Goal: Information Seeking & Learning: Check status

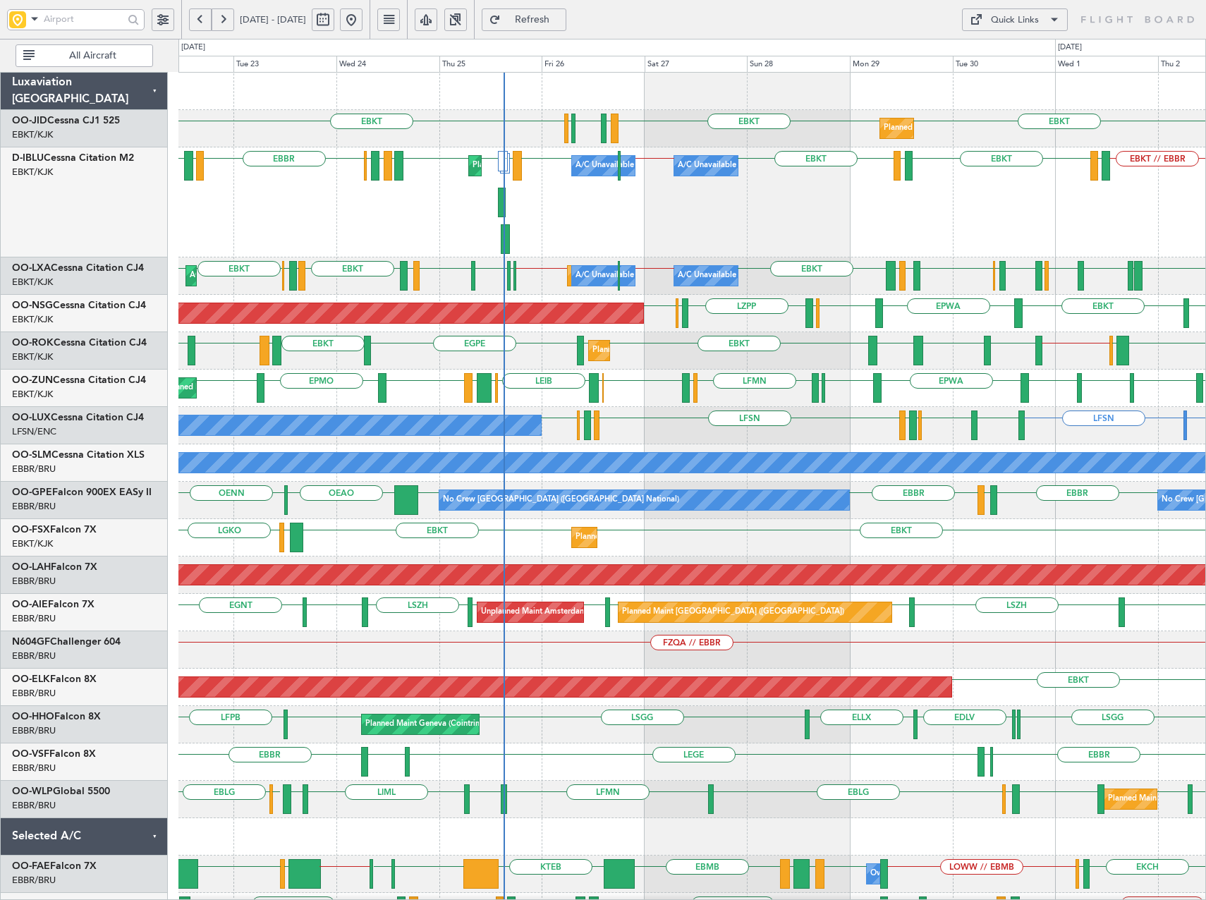
click at [524, 393] on div "EBKT EBKT EBKT LFMN LFBE LFOZ Planned Maint [GEOGRAPHIC_DATA]-[GEOGRAPHIC_DATA]…" at bounding box center [691, 614] width 1027 height 1082
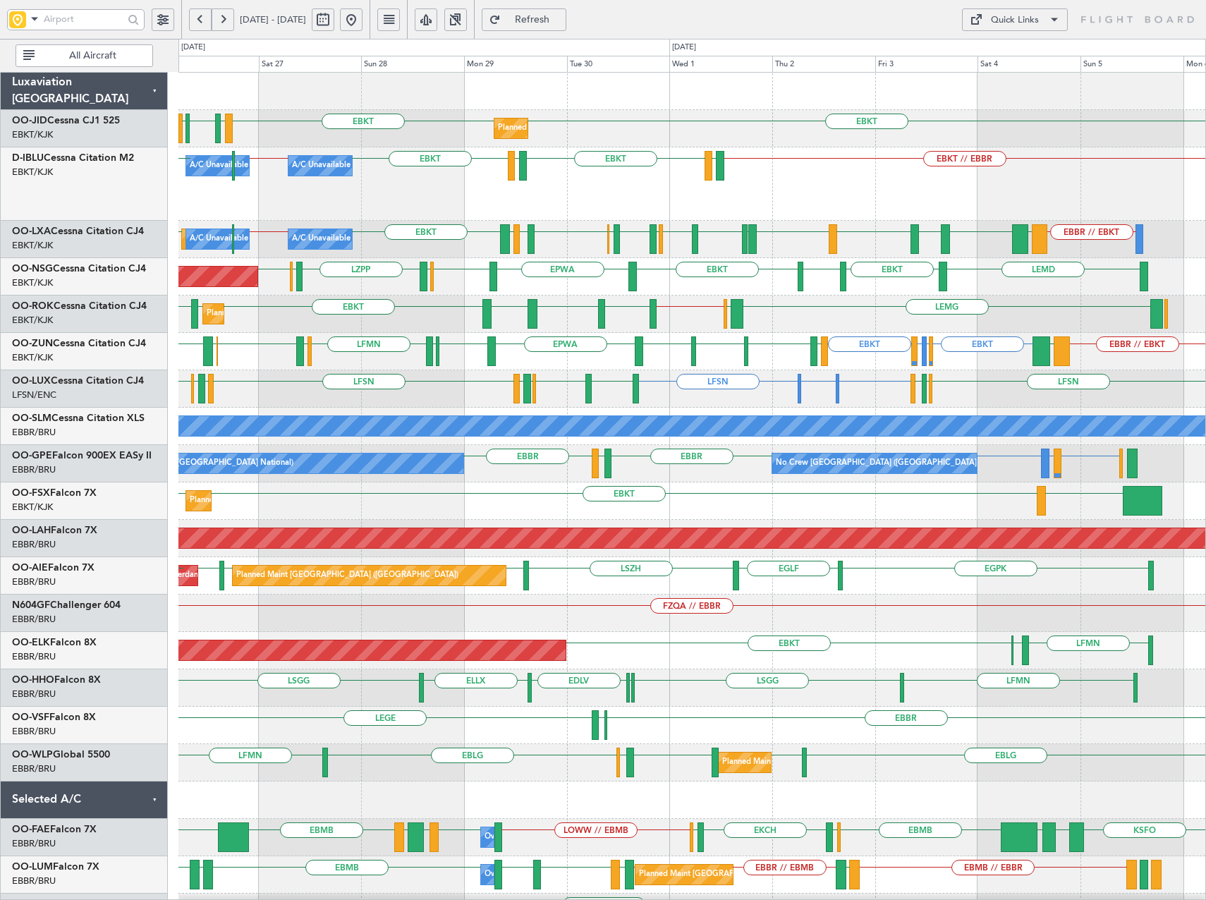
click at [454, 401] on div "Planned Maint Kortrijk-[GEOGRAPHIC_DATA] EBKT EBKT LFMN LFBE LFOZ EBKT A/C Unav…" at bounding box center [691, 596] width 1027 height 1046
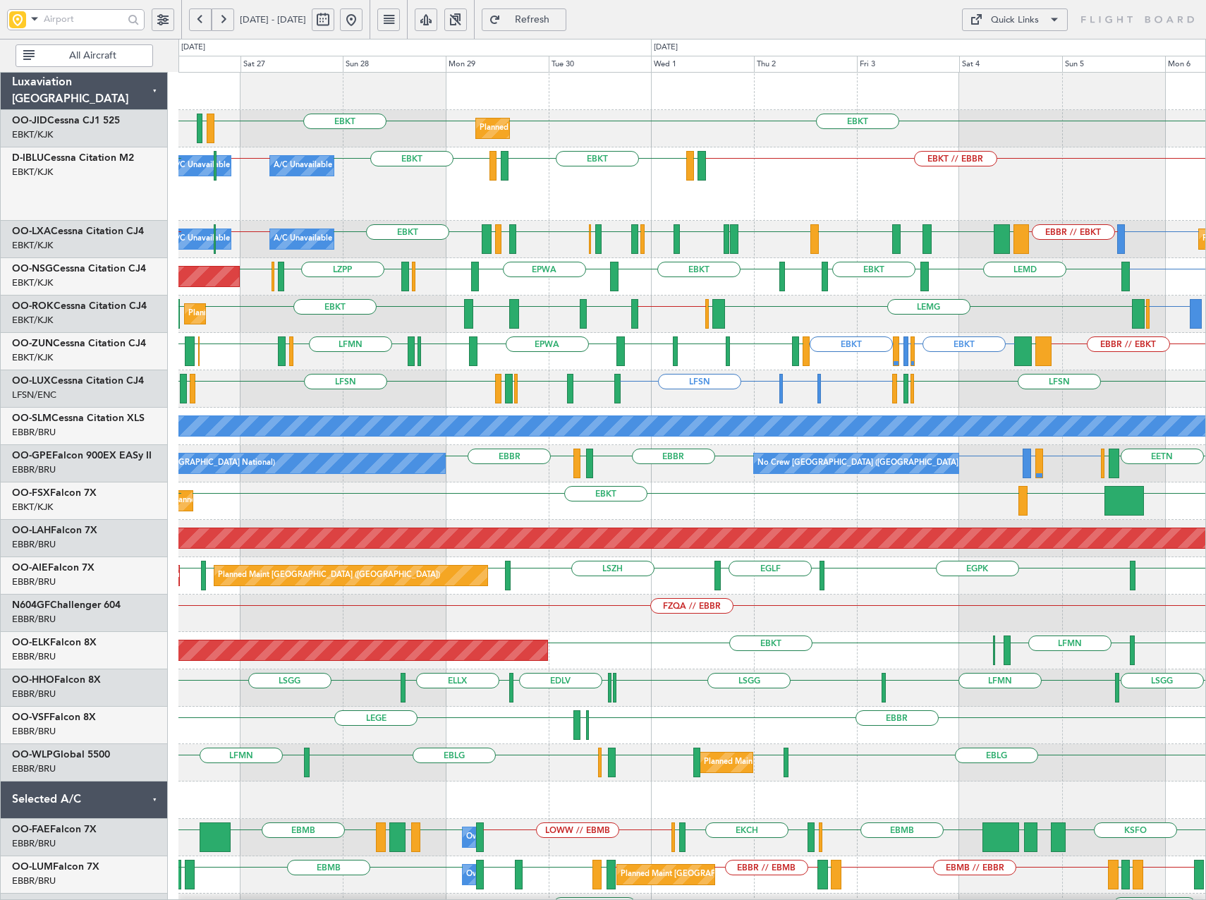
click at [817, 379] on div "Planned Maint Kortrijk-[GEOGRAPHIC_DATA] EBKT EBKT LFMN LFBE LFOZ A/C Unavailab…" at bounding box center [691, 558] width 1027 height 971
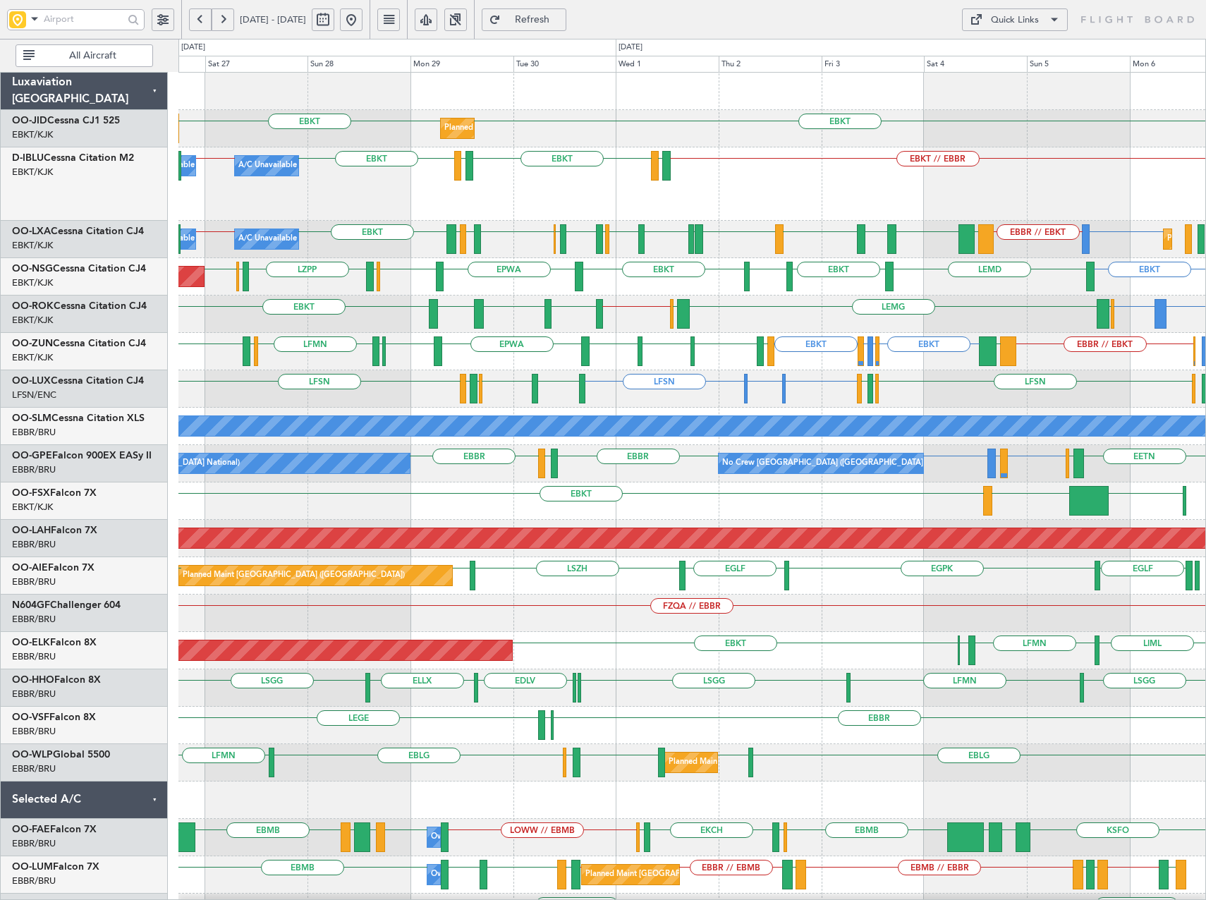
click at [499, 409] on div "Planned Maint Kortrijk-[GEOGRAPHIC_DATA] EBKT EBKT LFMN LFBE A/C Unavailable [G…" at bounding box center [691, 558] width 1027 height 971
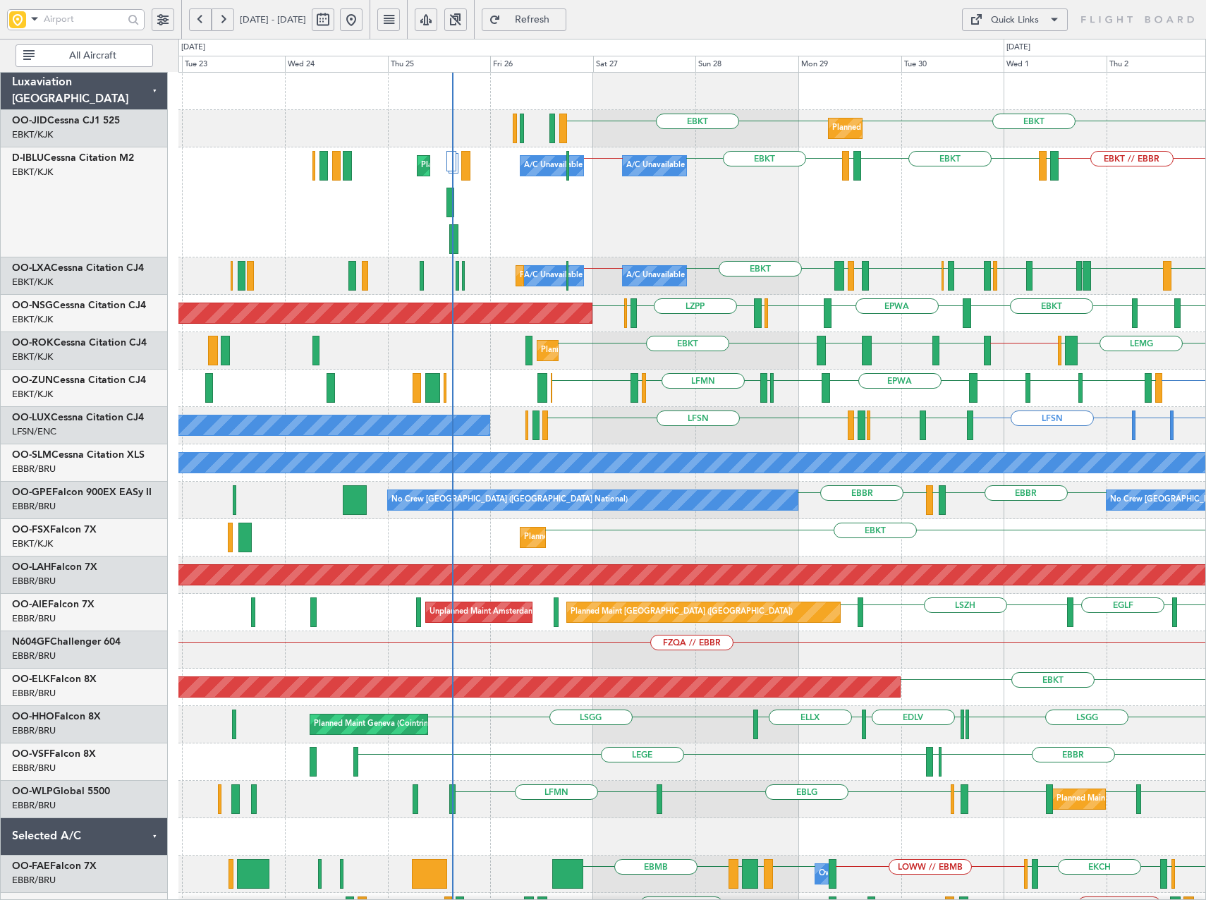
click at [849, 348] on div "EBKT [GEOGRAPHIC_DATA] [GEOGRAPHIC_DATA] EBBR // EBKT LIME EBKT EPLB Planned Ma…" at bounding box center [691, 350] width 1027 height 37
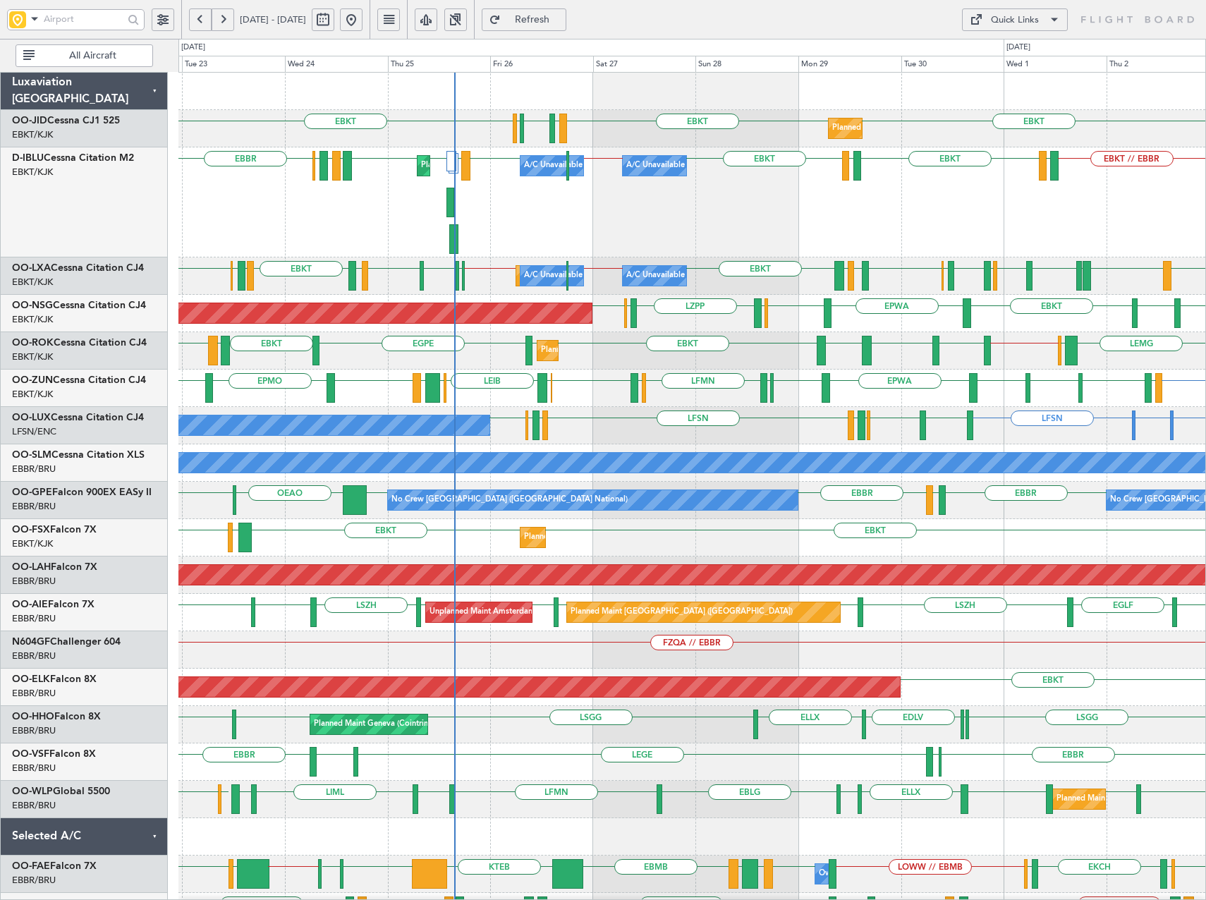
click at [638, 354] on div "LEMG [GEOGRAPHIC_DATA] EBBR // EBKT LIME EBKT EPLB EBKT EBKT [GEOGRAPHIC_DATA] …" at bounding box center [691, 350] width 1027 height 37
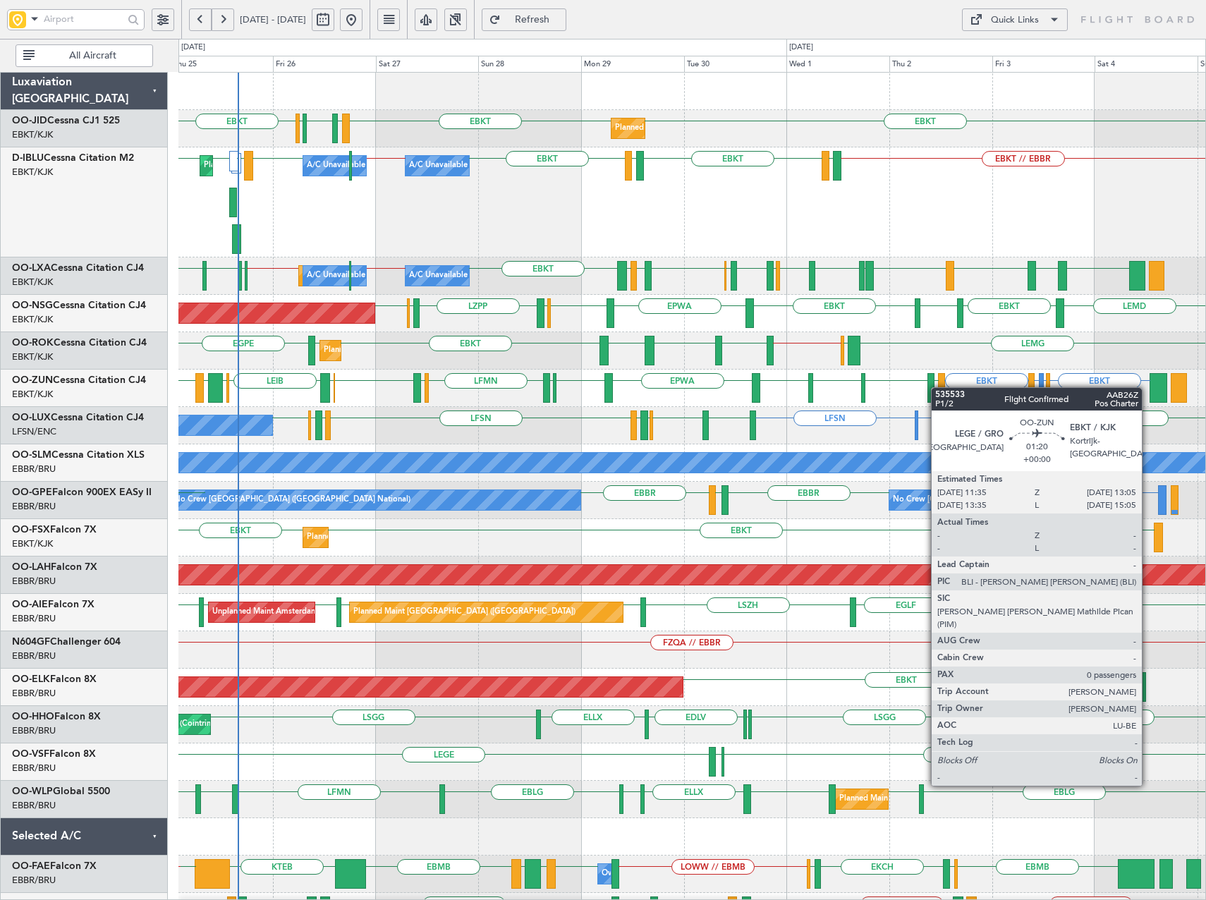
click at [938, 387] on div "EBKT LFMN LFBE LFOZ EBKT EBKT Planned Maint [GEOGRAPHIC_DATA]-[GEOGRAPHIC_DATA]…" at bounding box center [691, 614] width 1027 height 1082
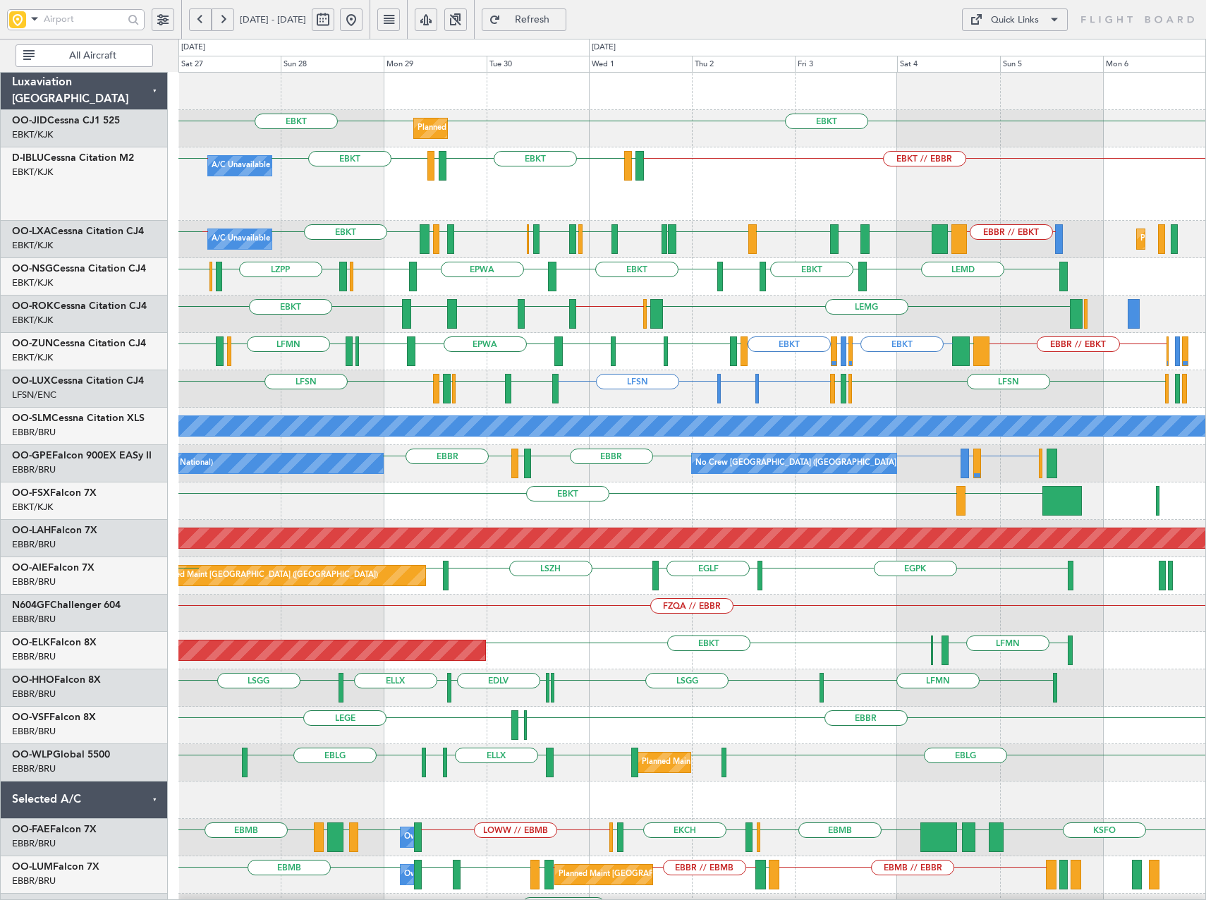
click at [847, 463] on div "Planned Maint Kortrijk-[GEOGRAPHIC_DATA] EBKT EBKT LFBE LFOZ LFMN EBKT A/C Unav…" at bounding box center [691, 596] width 1027 height 1046
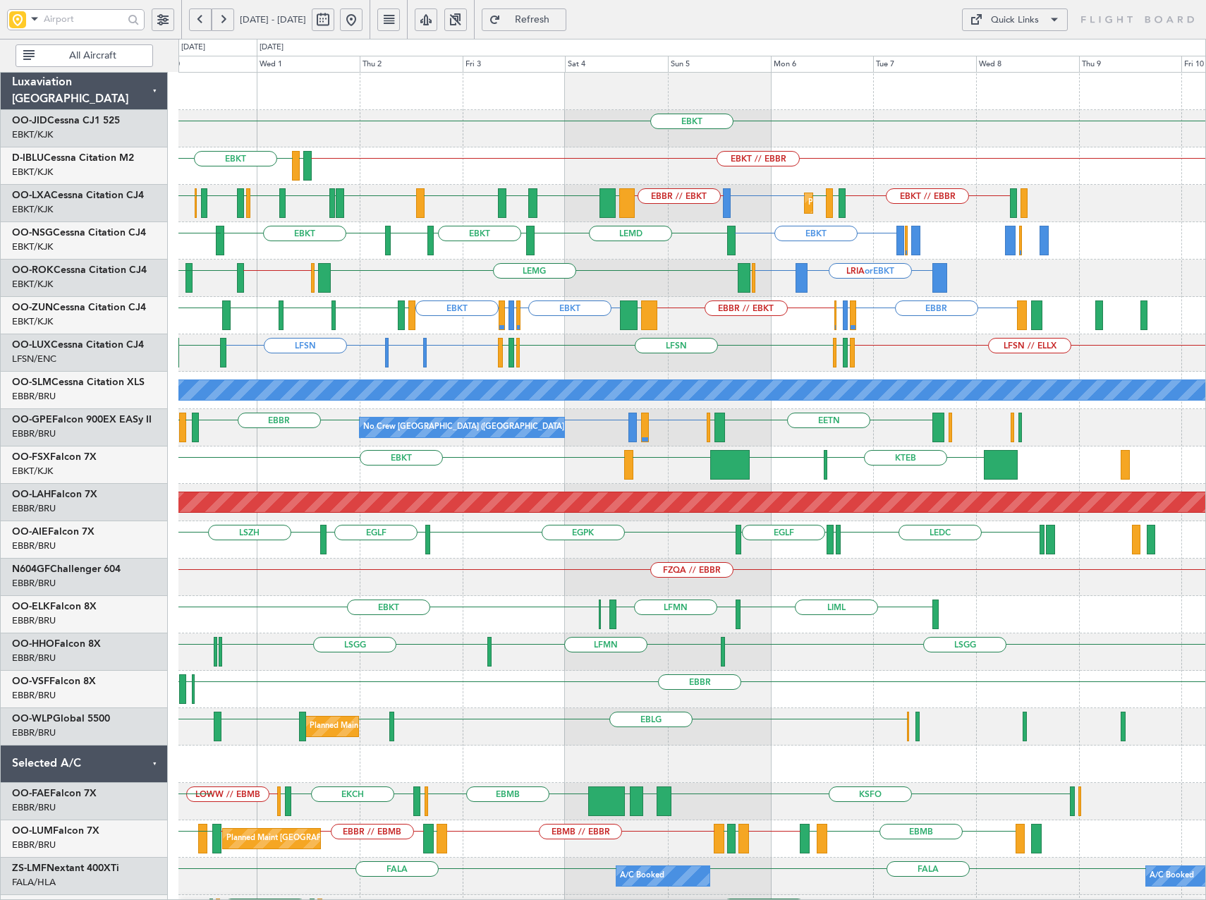
click at [733, 246] on div "EBKT Planned Maint [GEOGRAPHIC_DATA]-[GEOGRAPHIC_DATA] EBKT EBKT // EBBR LFTH E…" at bounding box center [691, 540] width 1027 height 935
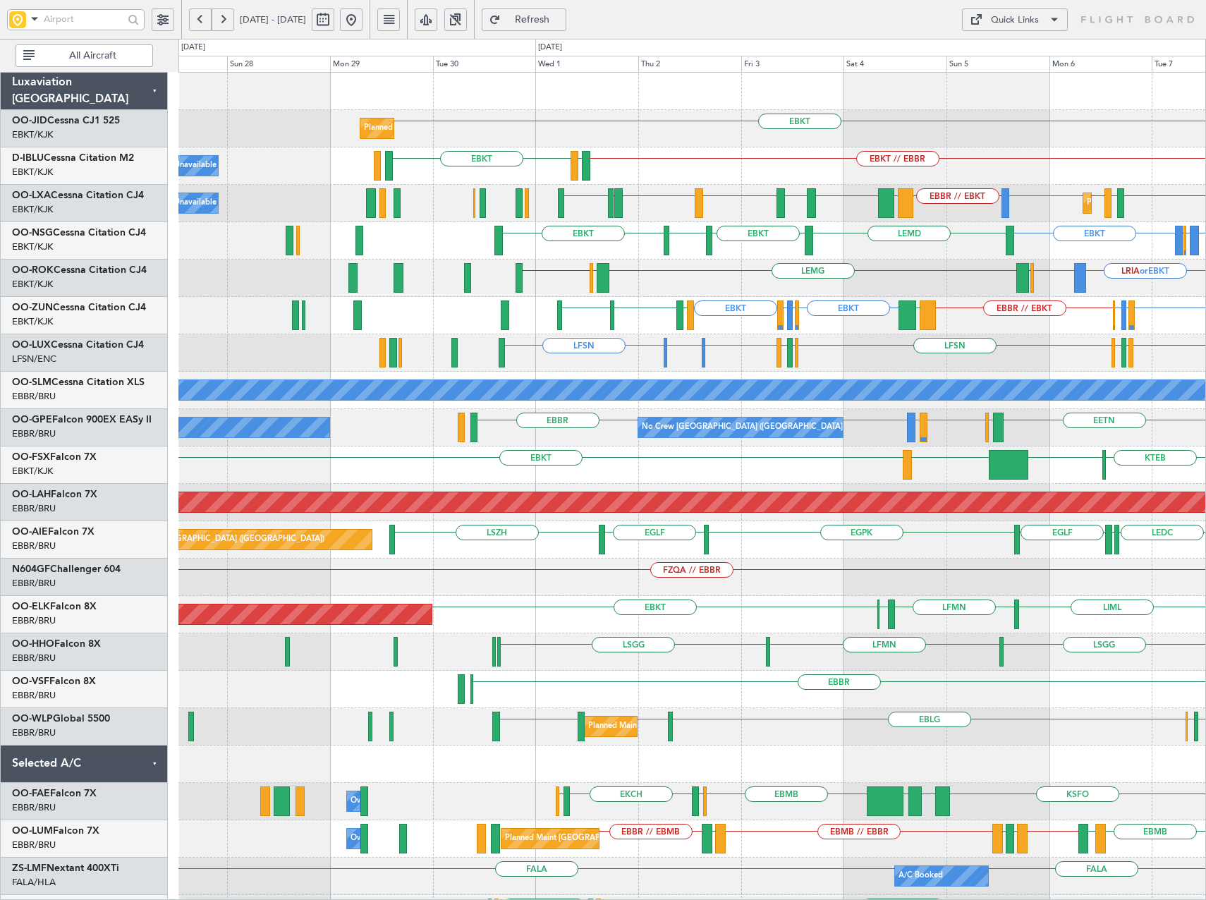
click at [892, 372] on div "EBKT Planned Maint [GEOGRAPHIC_DATA]-[GEOGRAPHIC_DATA] EBKT // EBBR LFTH EBKT A…" at bounding box center [691, 540] width 1027 height 935
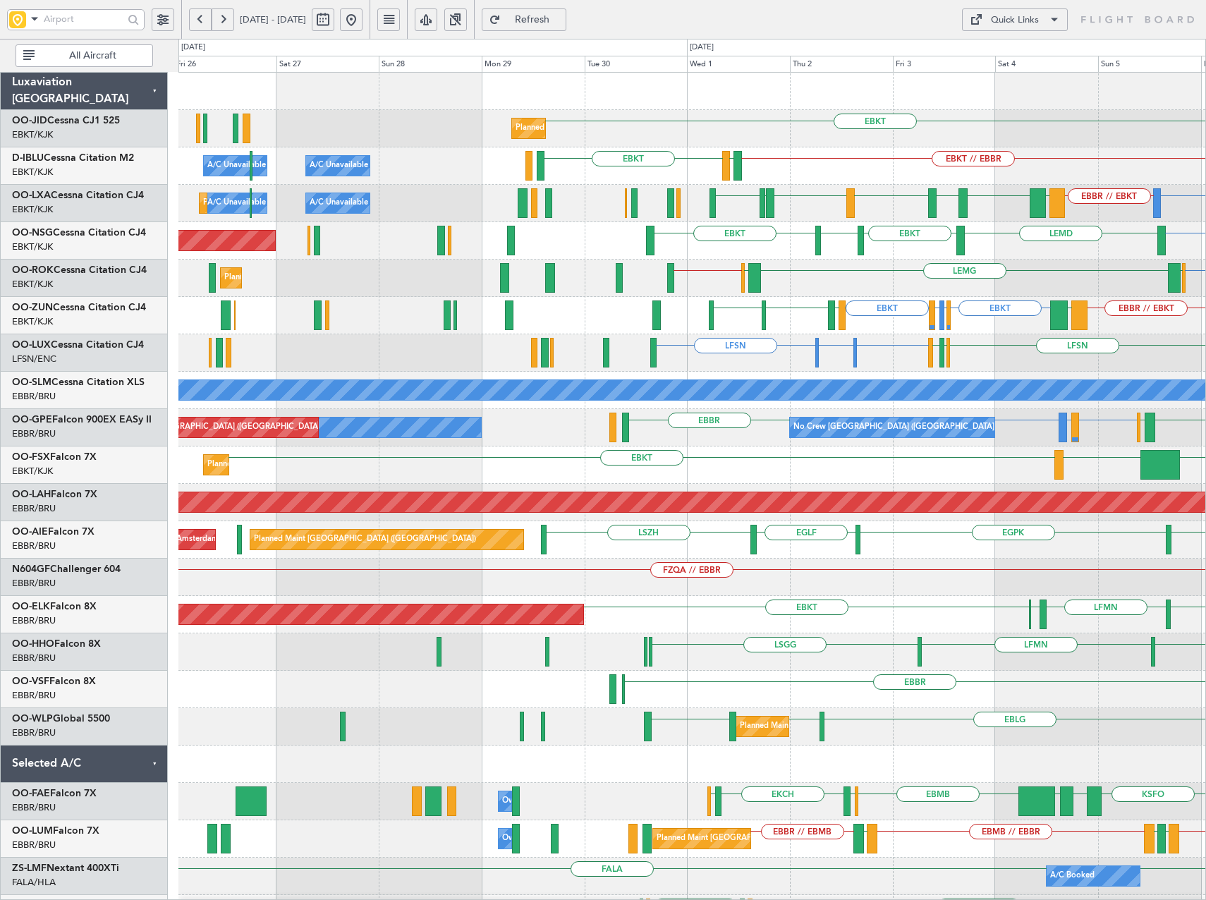
click at [565, 357] on div "LFSN LIMC or LFSN LFSN LFSN LFPB LFMN LFPB LFMN LFSN // ELLX No Crew [PERSON_NA…" at bounding box center [691, 352] width 1027 height 37
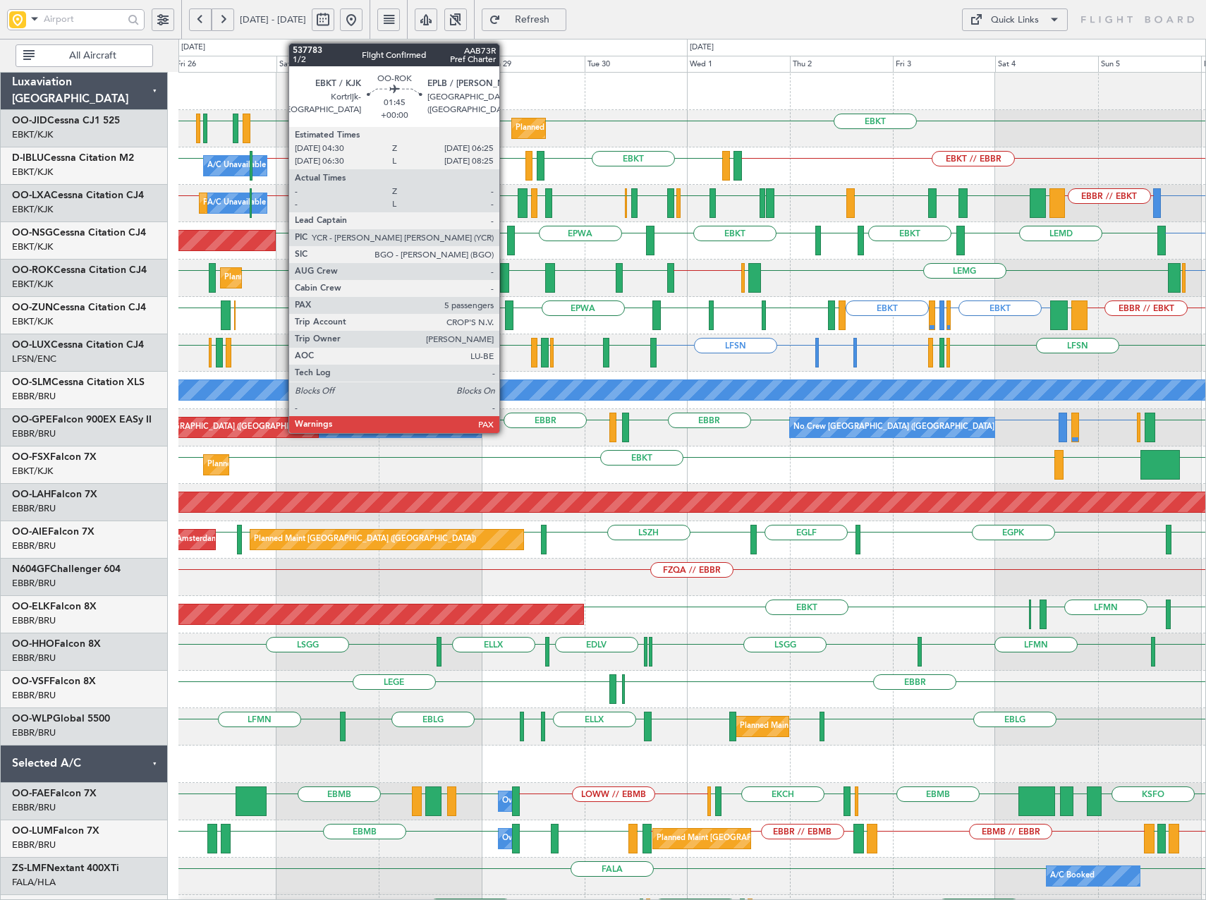
click at [506, 276] on div at bounding box center [504, 278] width 8 height 30
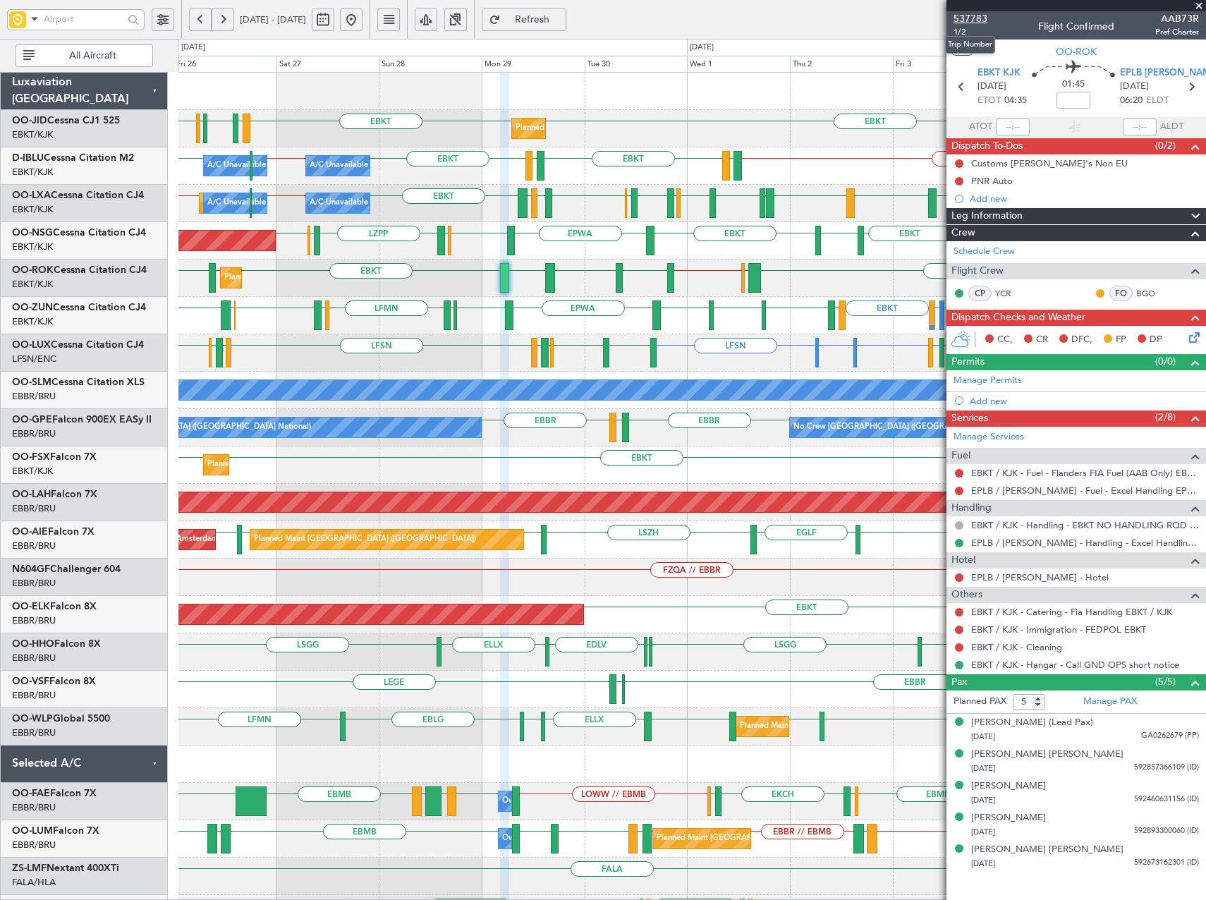
click at [966, 19] on span "537783" at bounding box center [971, 18] width 34 height 15
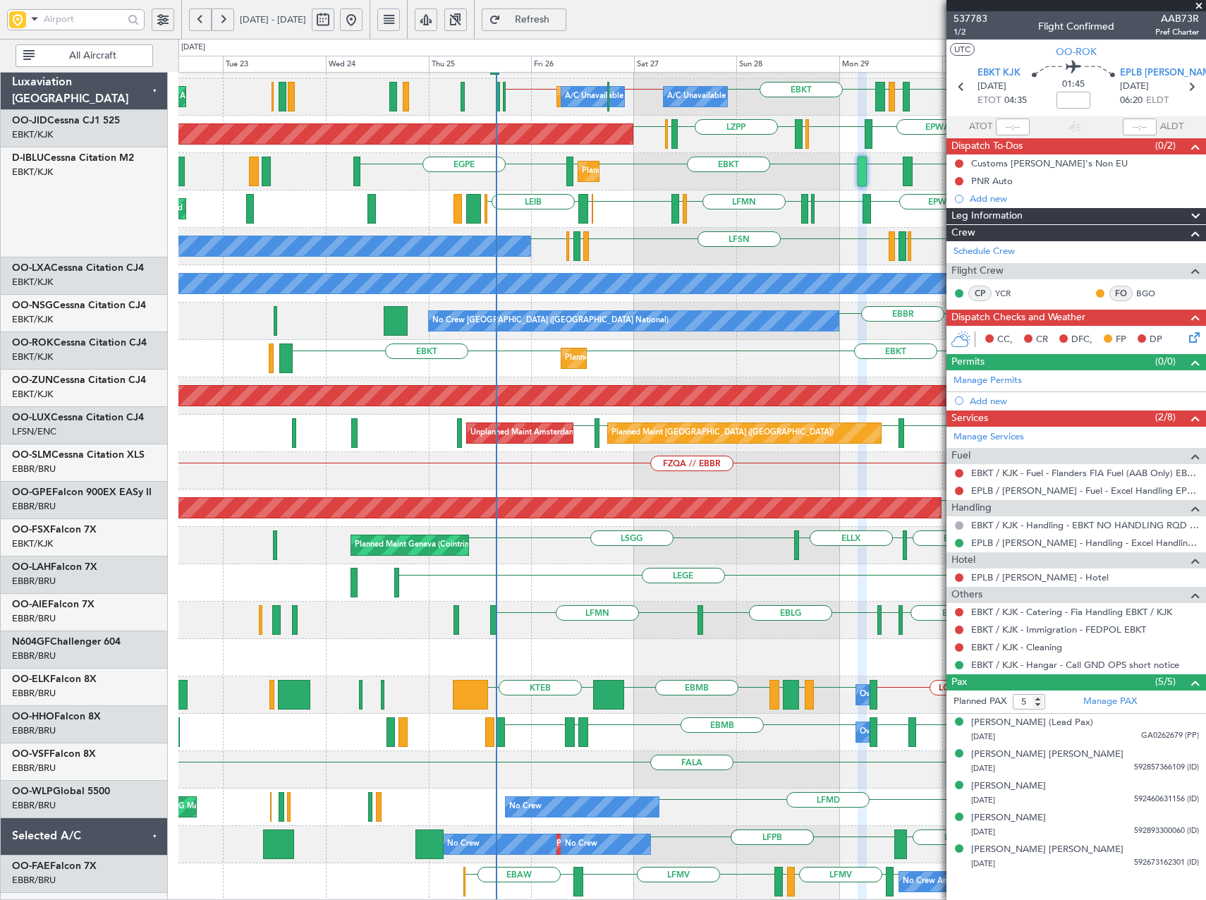
scroll to position [179, 0]
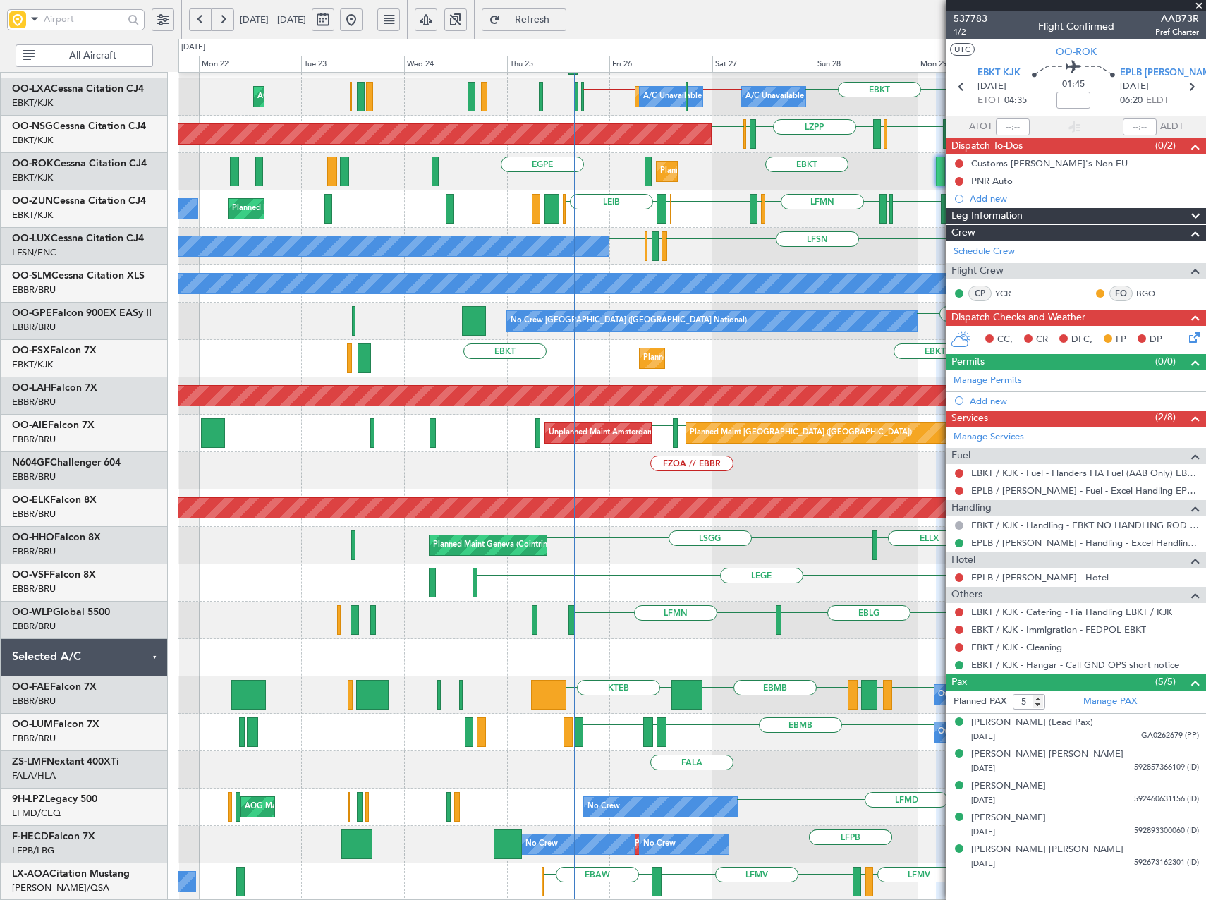
click at [789, 194] on div "EBKT // EBBR EBBR // EBKT [GEOGRAPHIC_DATA] LFTH EBKT LFTH EBKT A/C Unavailable…" at bounding box center [691, 396] width 1027 height 1007
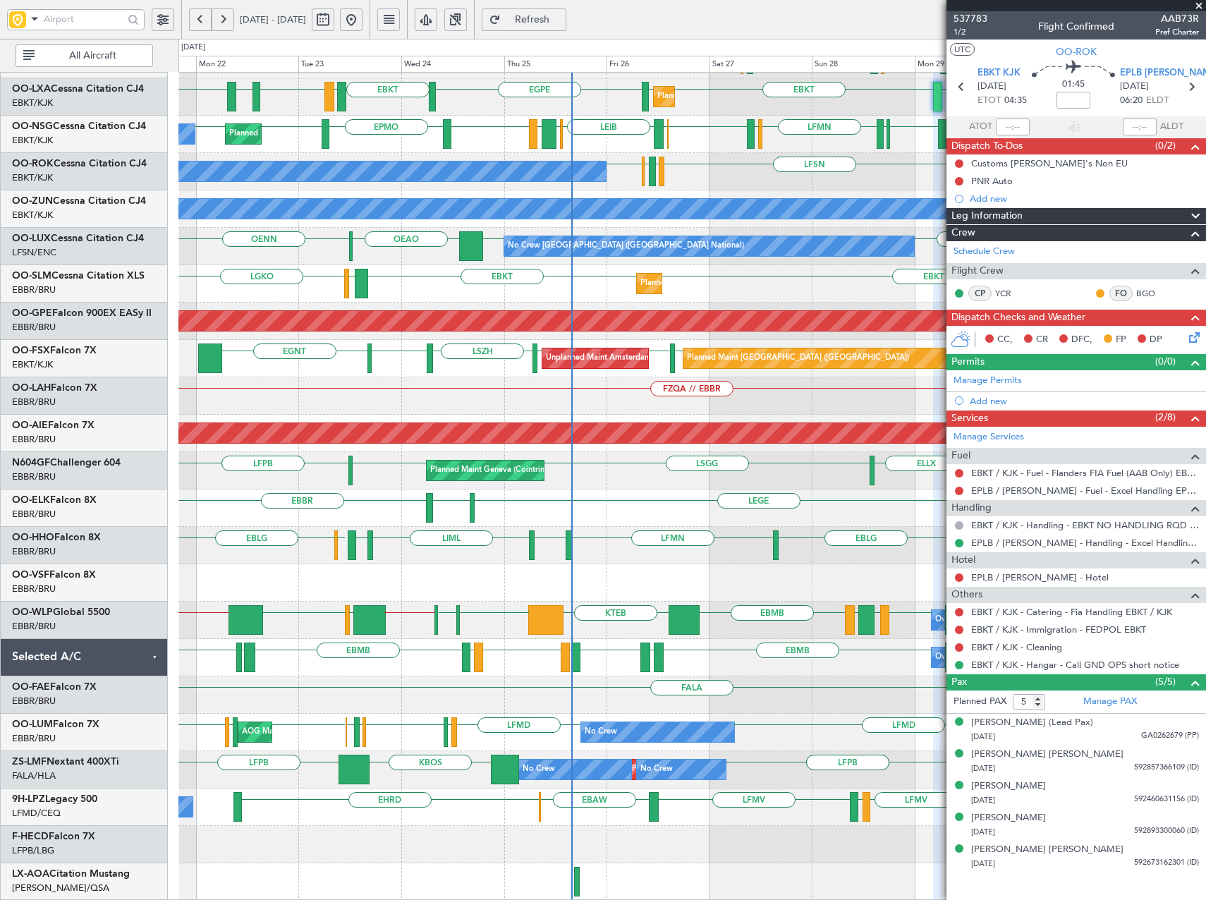
scroll to position [254, 0]
